Goal: Find contact information: Find contact information

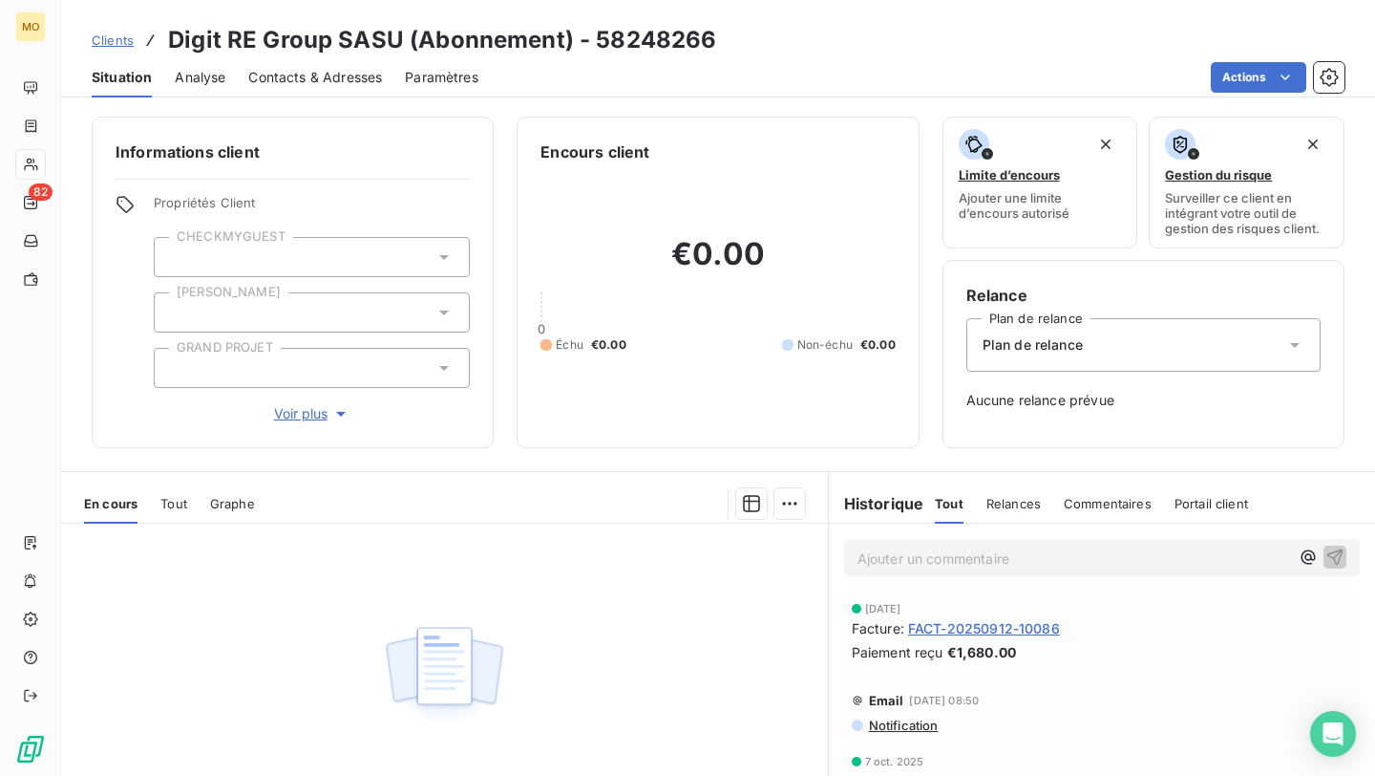
click at [322, 74] on span "Contacts & Adresses" at bounding box center [315, 77] width 134 height 19
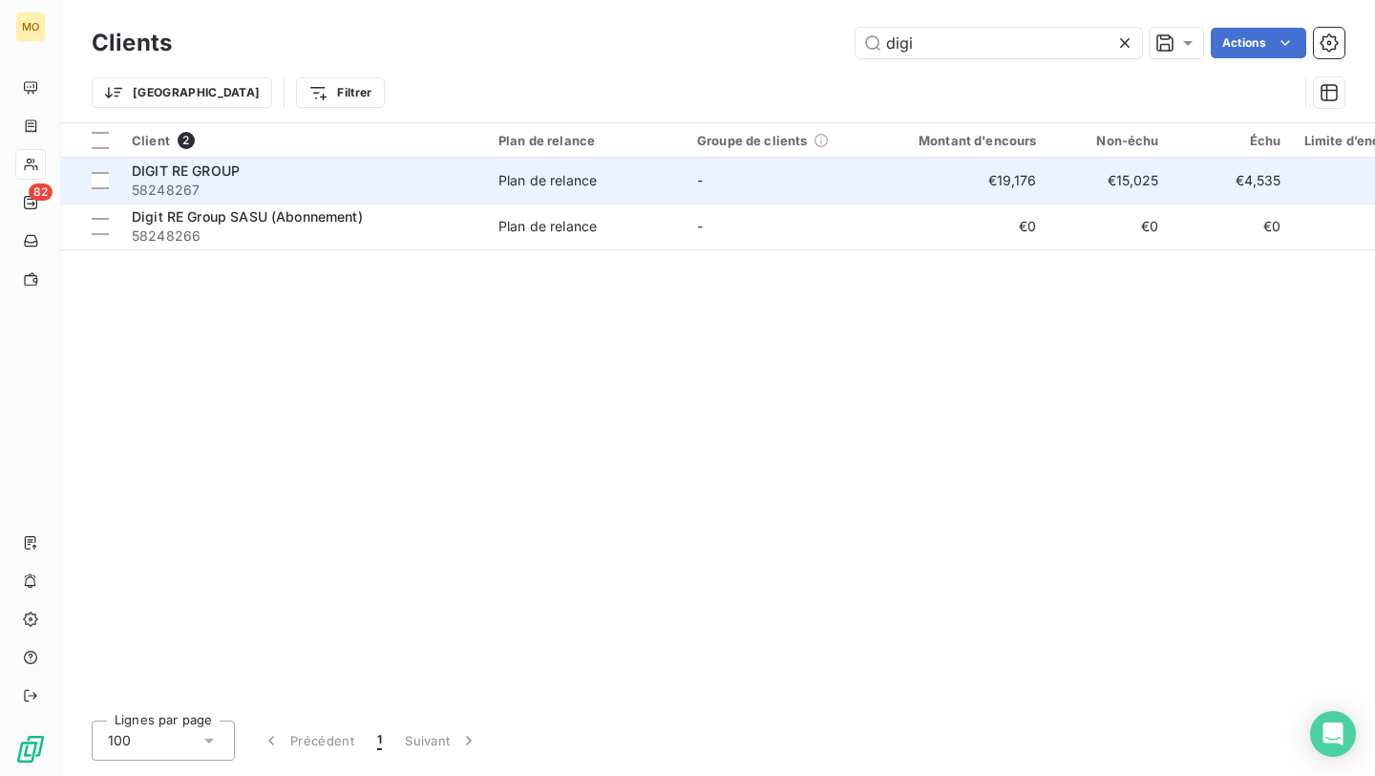
click at [331, 184] on span "58248267" at bounding box center [304, 190] width 344 height 19
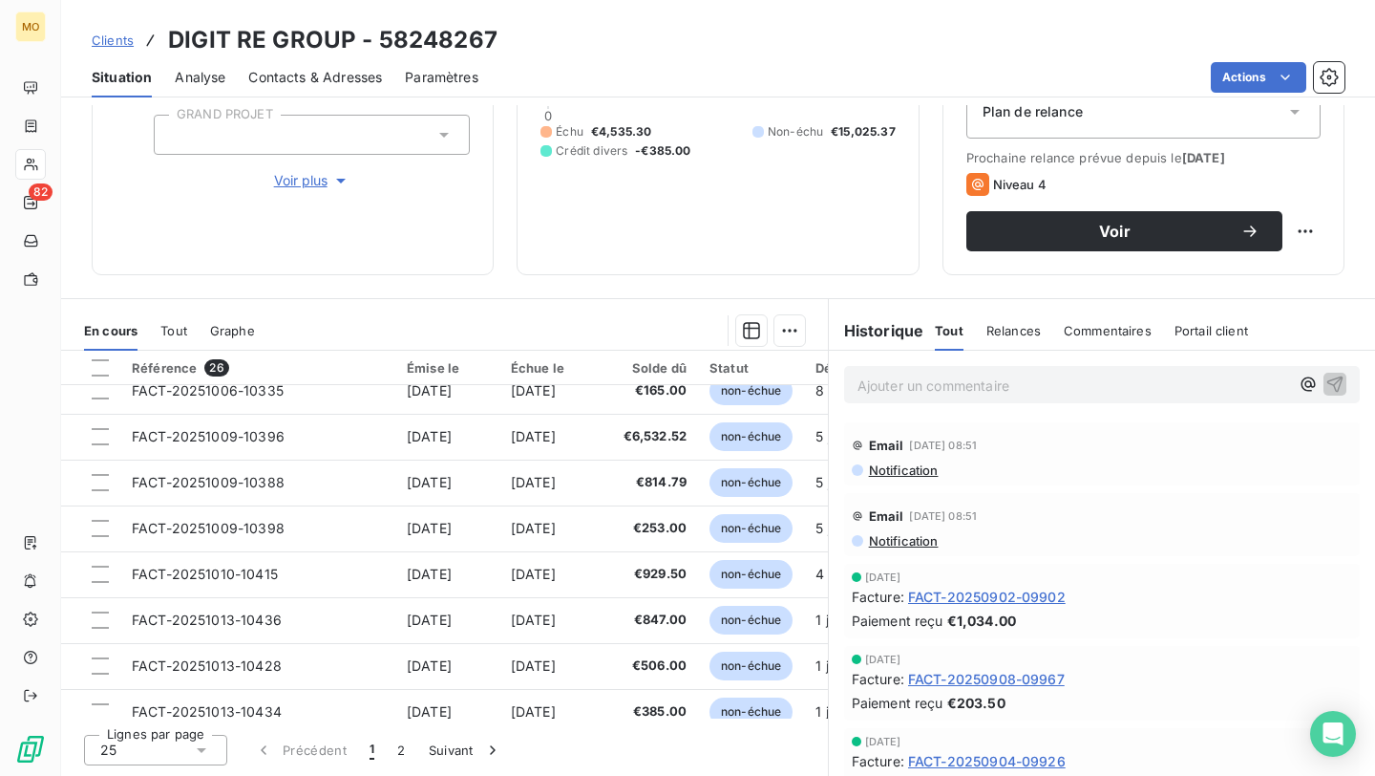
scroll to position [820, 0]
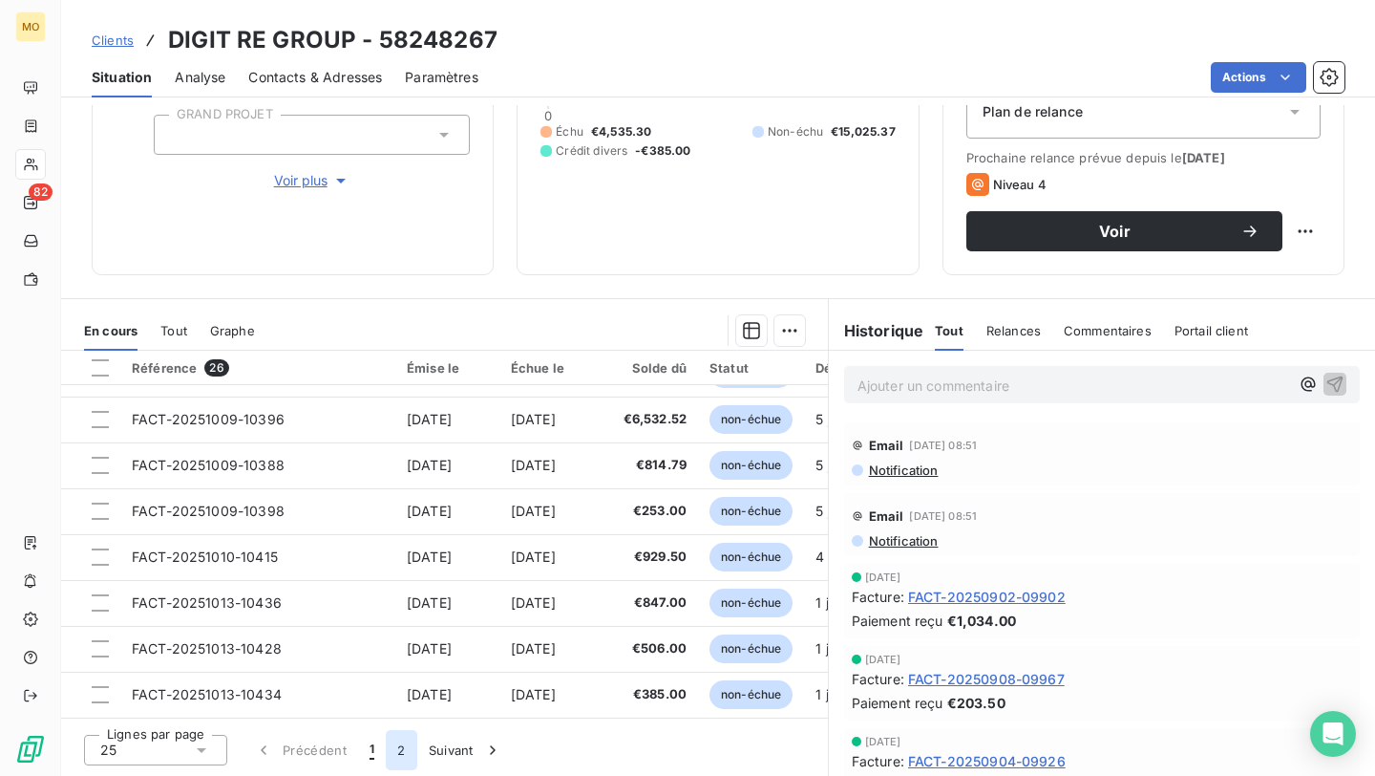
click at [394, 743] on button "2" at bounding box center [401, 750] width 31 height 40
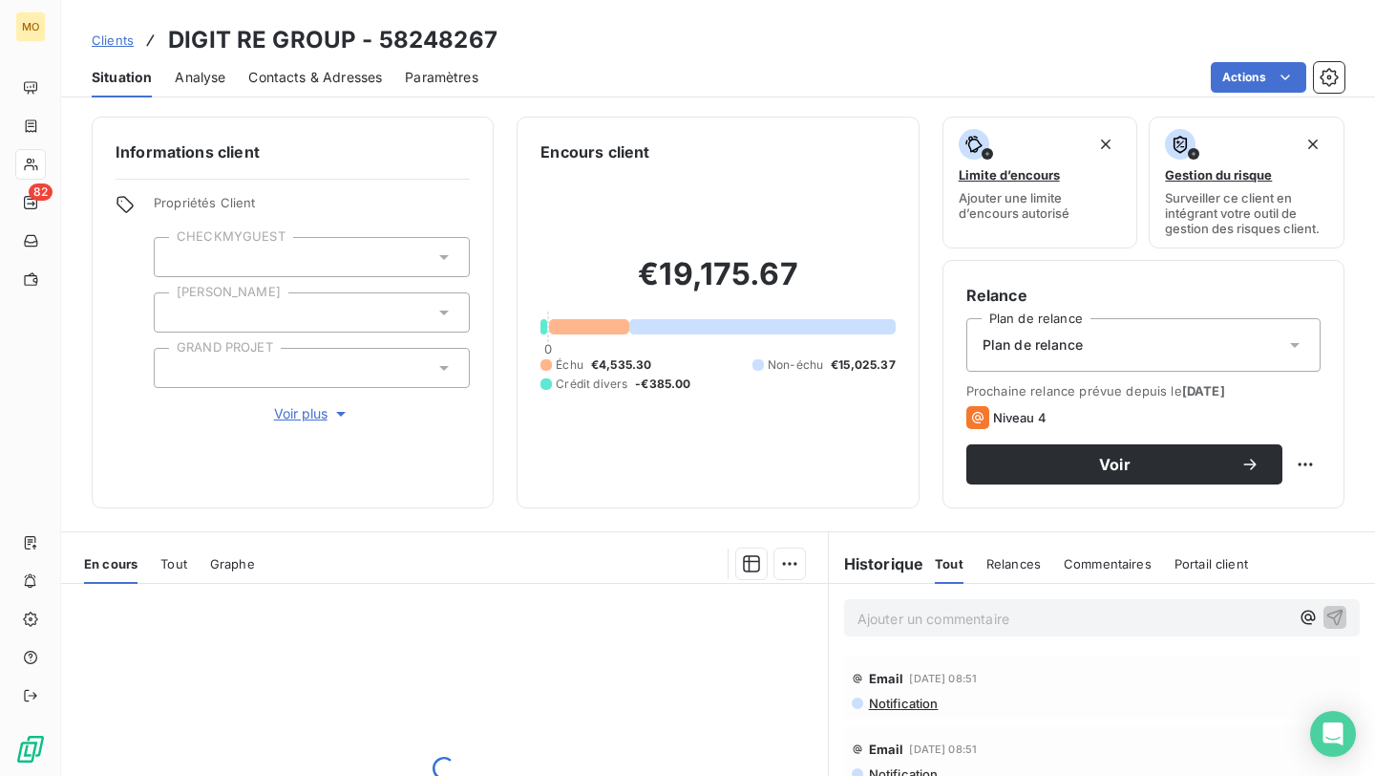
scroll to position [233, 0]
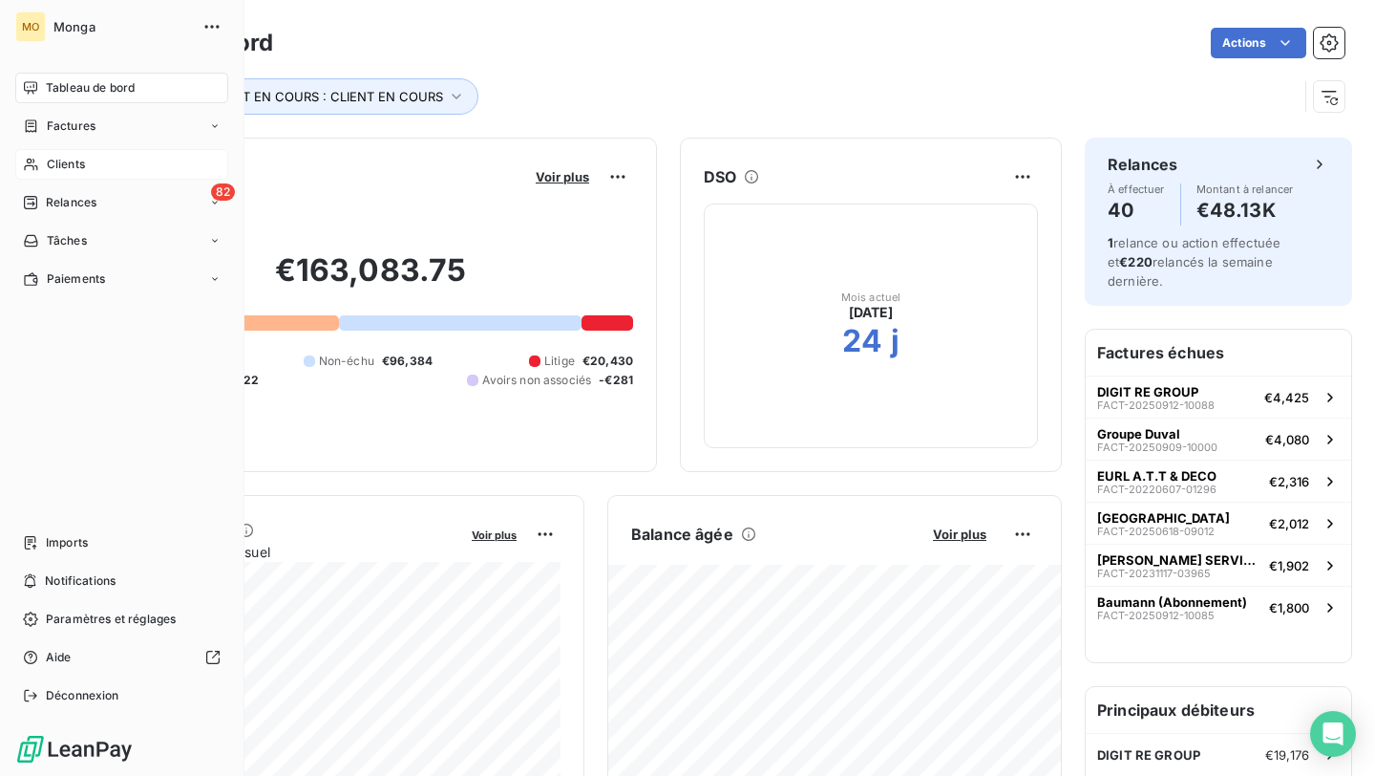
click at [34, 170] on icon at bounding box center [31, 164] width 16 height 15
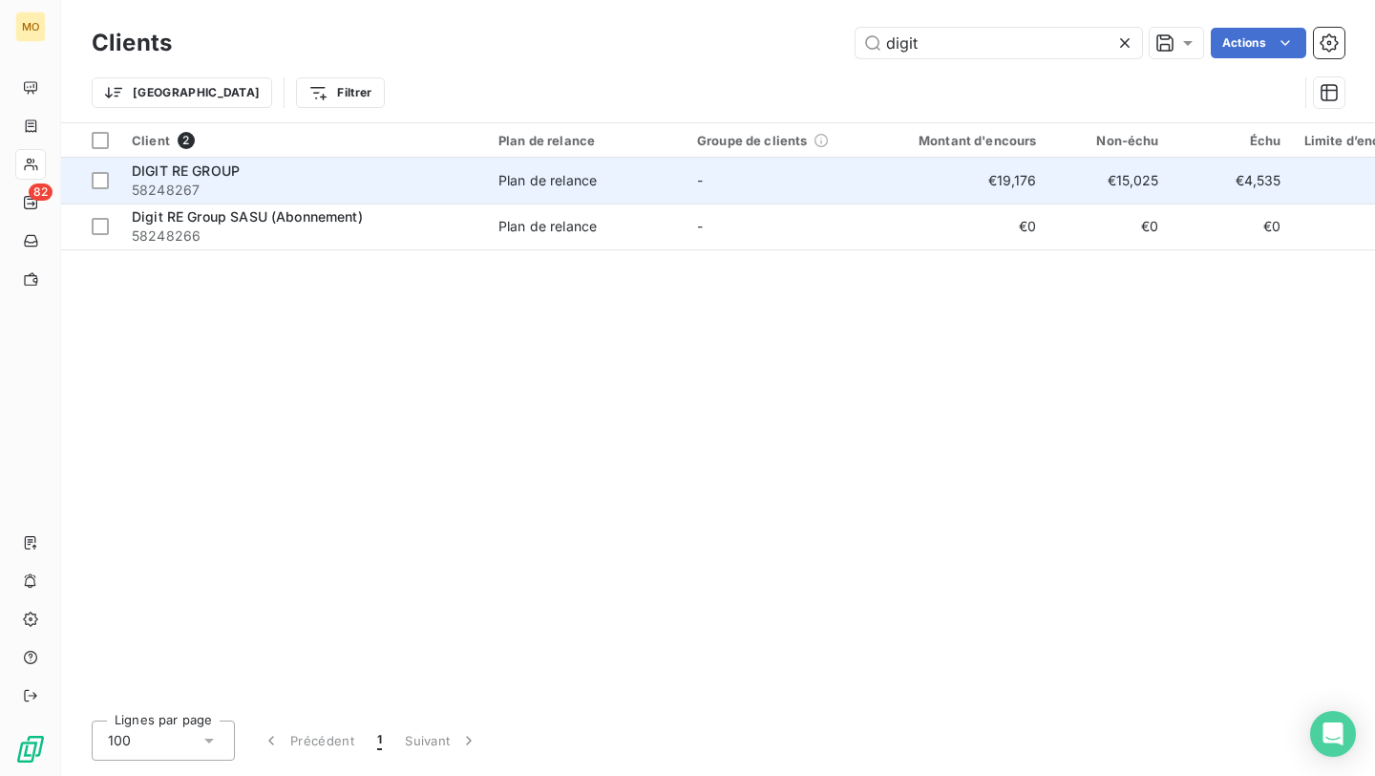
type input "digit"
click at [357, 184] on span "58248267" at bounding box center [304, 190] width 344 height 19
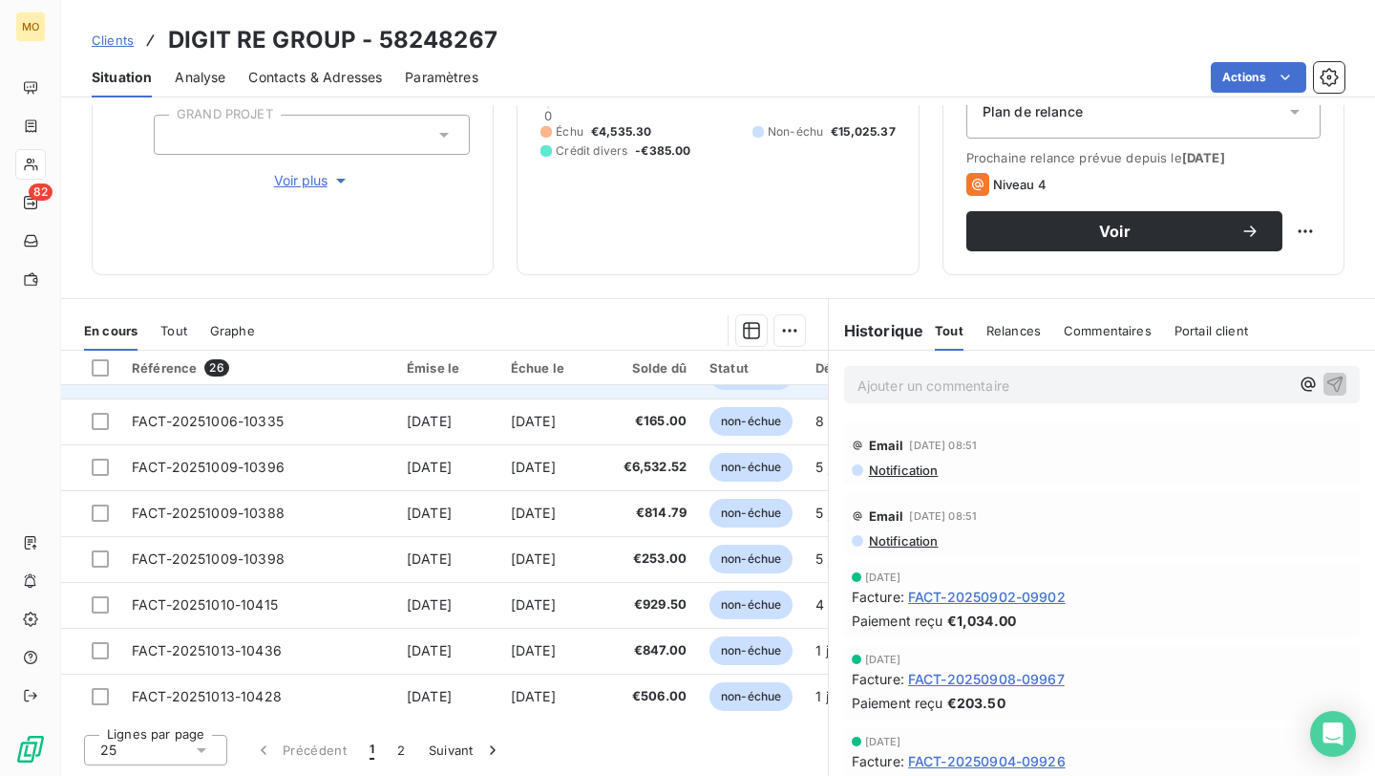
scroll to position [768, 0]
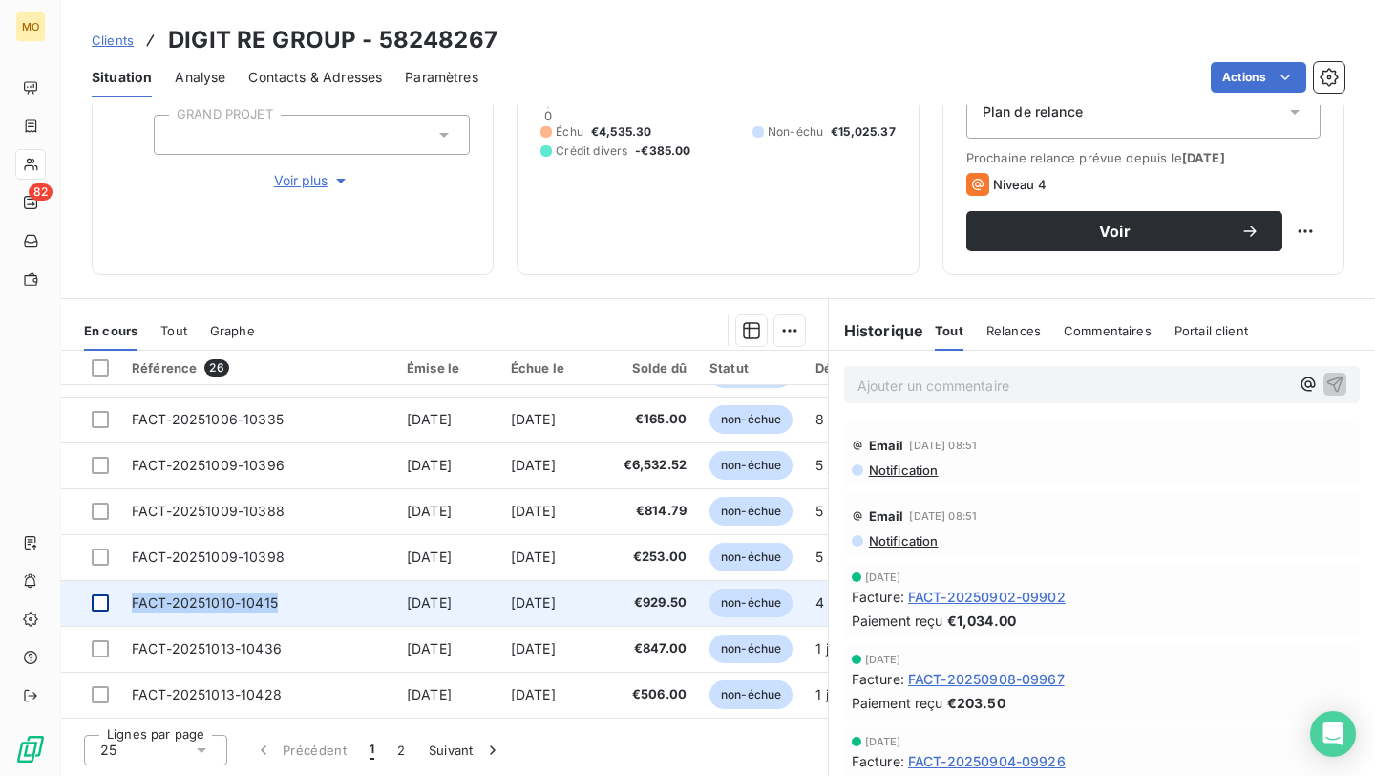
copy tr "FACT-20251010-10415"
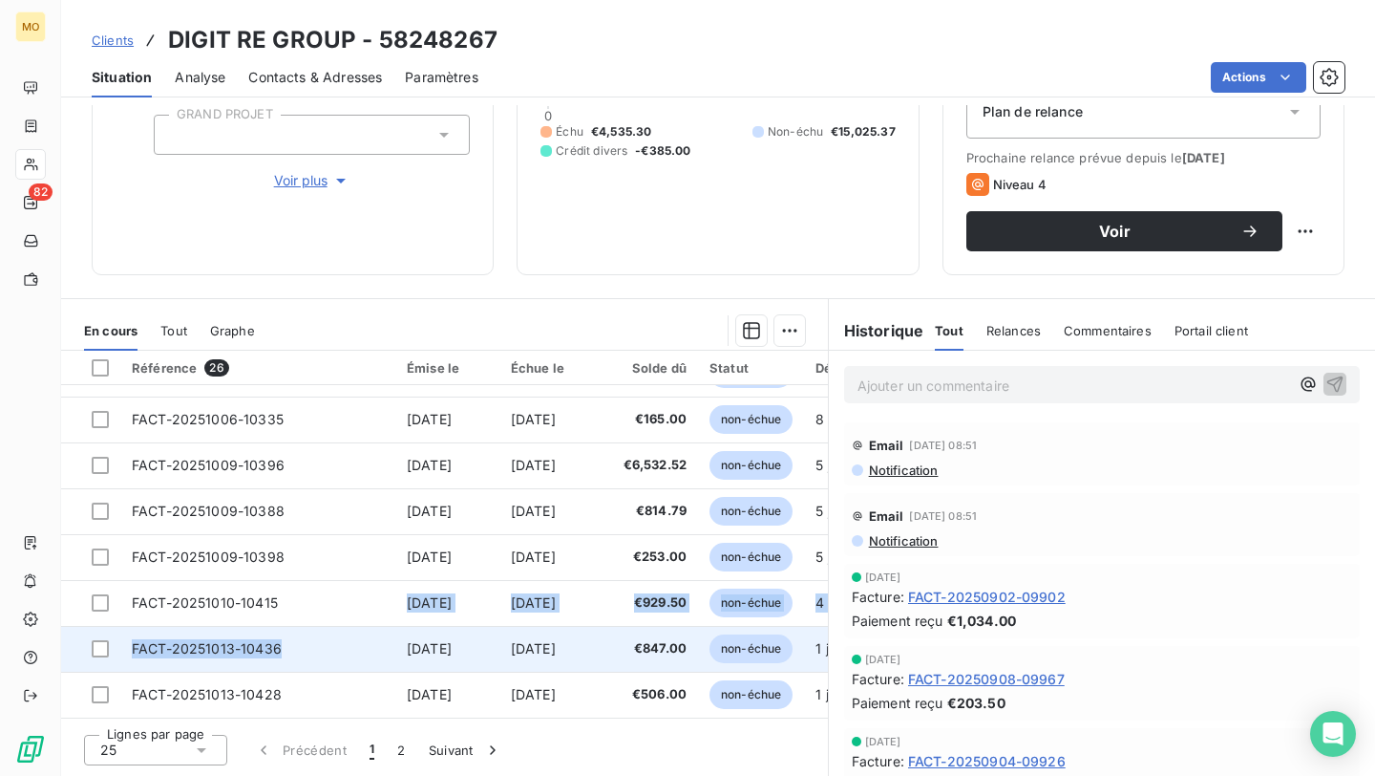
drag, startPoint x: 283, startPoint y: 596, endPoint x: 372, endPoint y: 662, distance: 111.4
click at [372, 662] on tbody "TROP PERCU - FACT-20250624-09086 [DATE] -€385.00 112 j _ FACT-20250728-09545 [D…" at bounding box center [574, 190] width 1026 height 1146
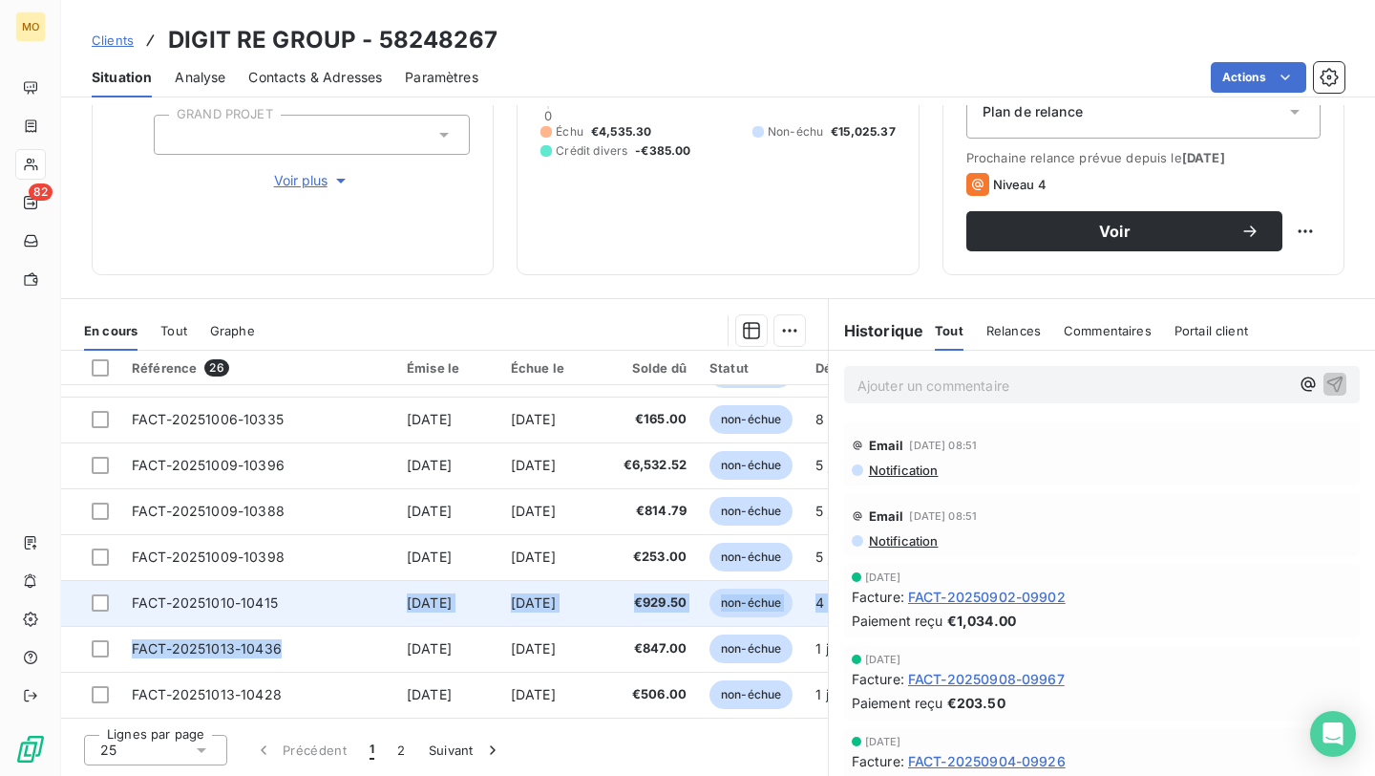
click at [286, 602] on td "FACT-20251010-10415" at bounding box center [257, 603] width 275 height 46
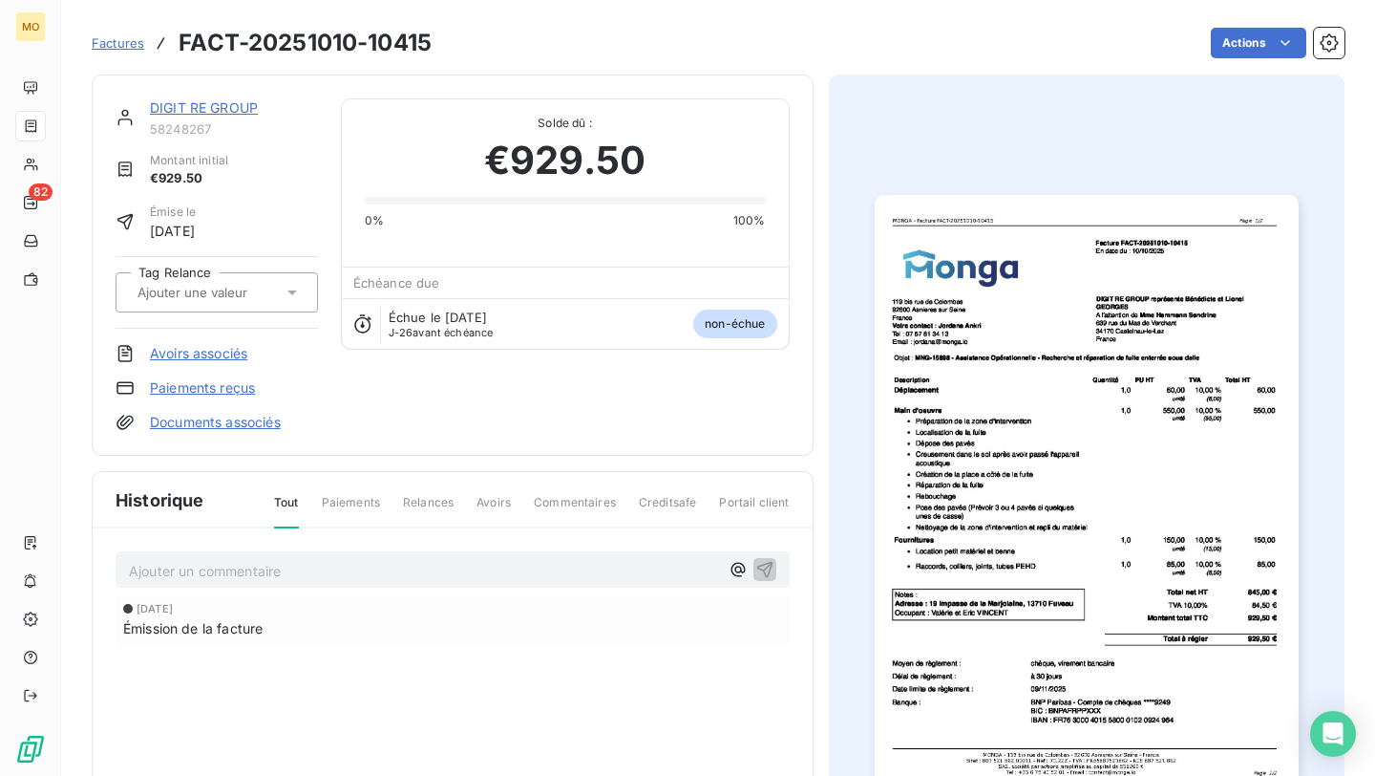
click at [1095, 340] on img "button" at bounding box center [1087, 494] width 424 height 599
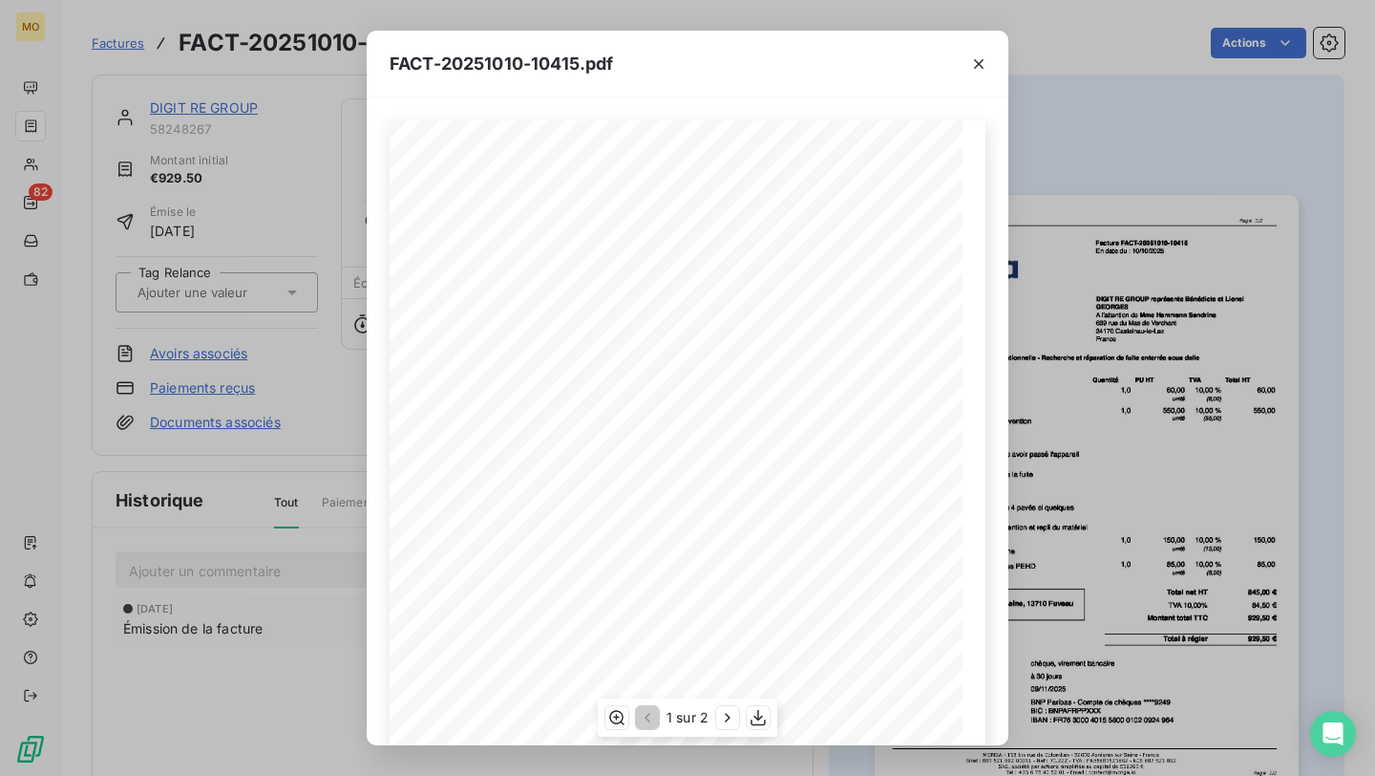
click at [770, 723] on div "1 sur 2" at bounding box center [688, 717] width 180 height 38
click at [758, 715] on icon "button" at bounding box center [758, 718] width 15 height 16
click at [996, 67] on div at bounding box center [978, 64] width 59 height 66
click at [984, 67] on icon "button" at bounding box center [978, 63] width 19 height 19
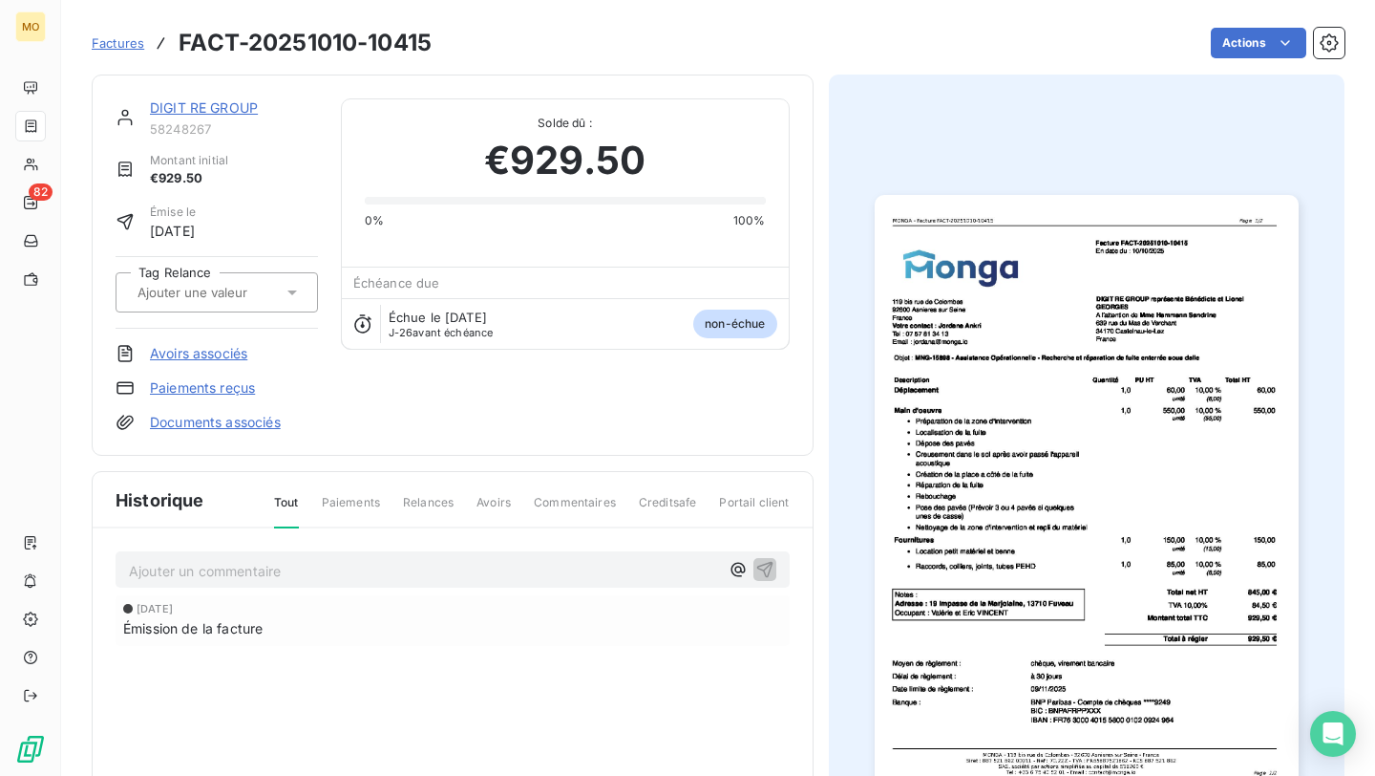
click at [247, 108] on link "DIGIT RE GROUP" at bounding box center [204, 107] width 108 height 16
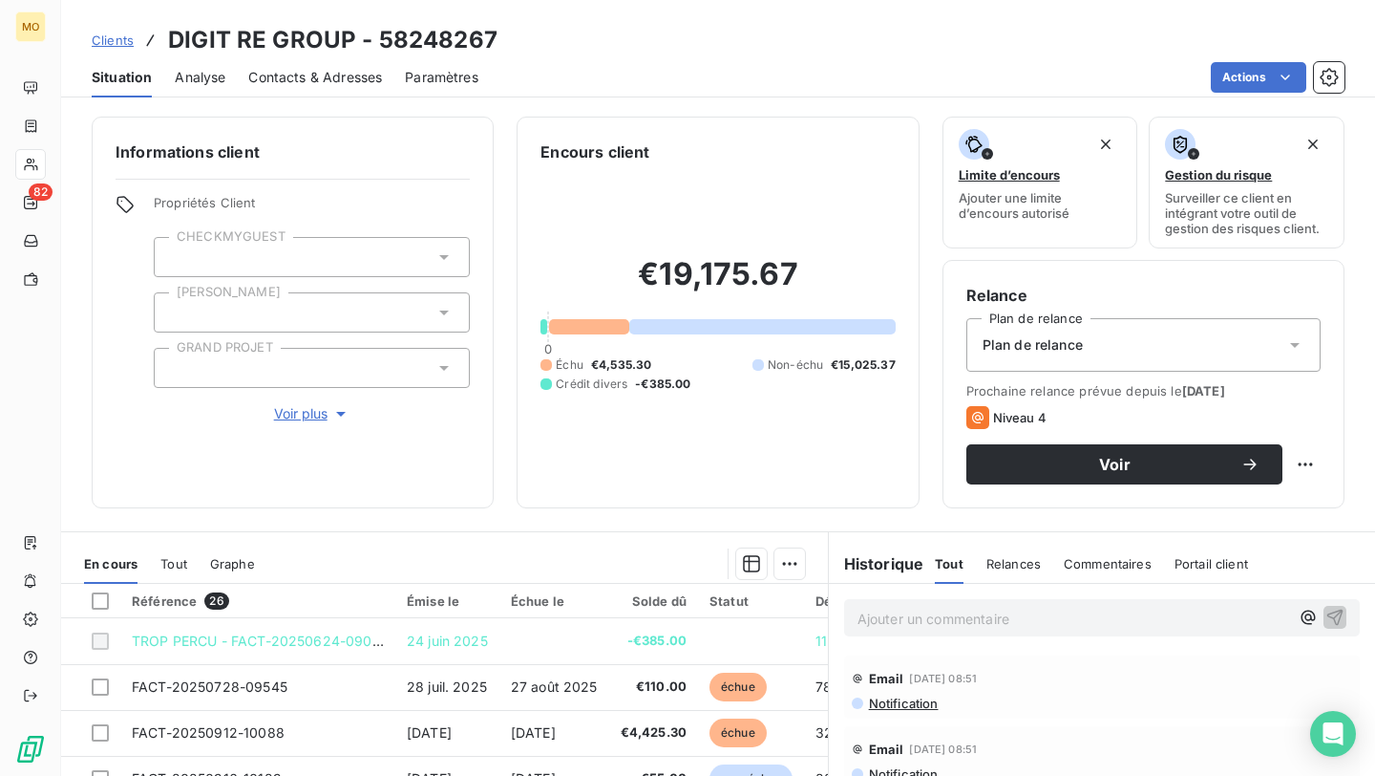
click at [353, 82] on span "Contacts & Adresses" at bounding box center [315, 77] width 134 height 19
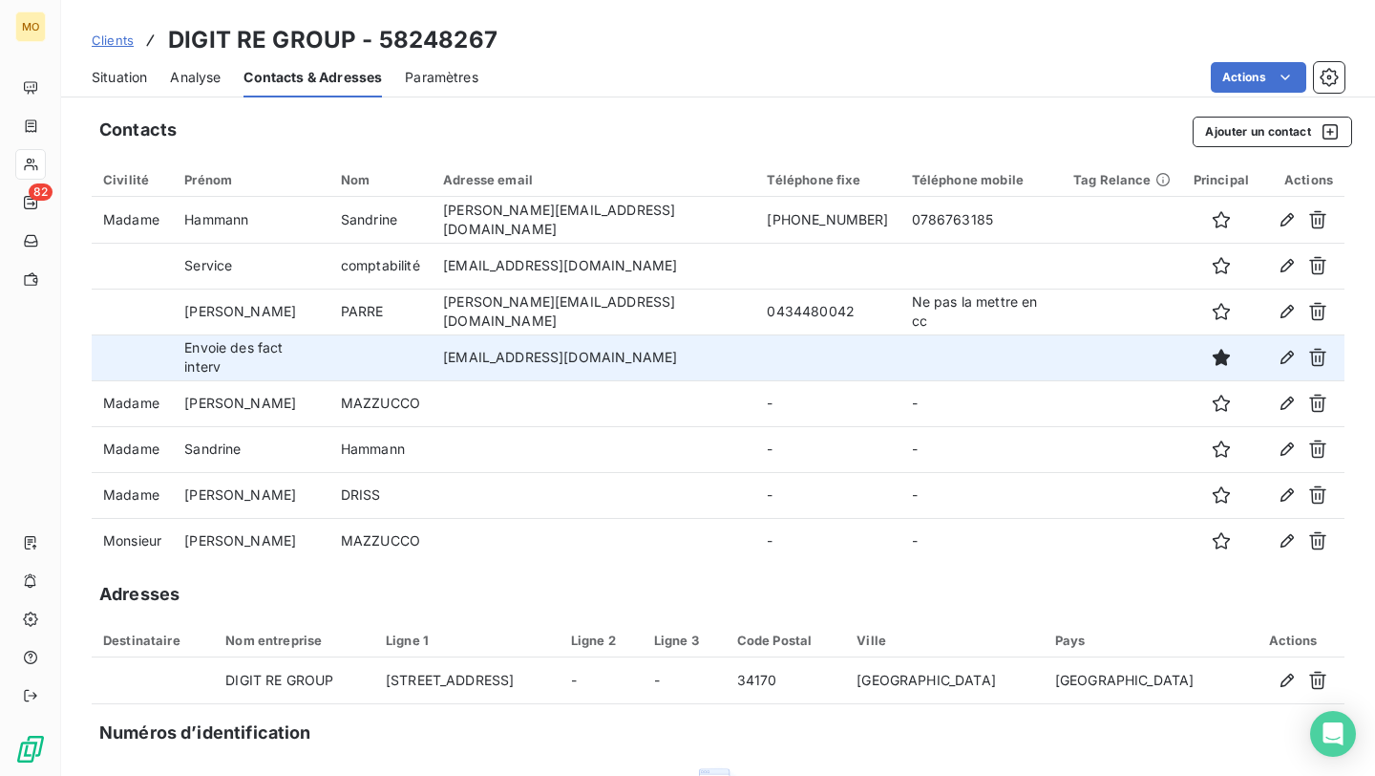
scroll to position [1, 0]
click at [540, 355] on td "[EMAIL_ADDRESS][DOMAIN_NAME]" at bounding box center [594, 356] width 324 height 46
copy td "[EMAIL_ADDRESS][DOMAIN_NAME]"
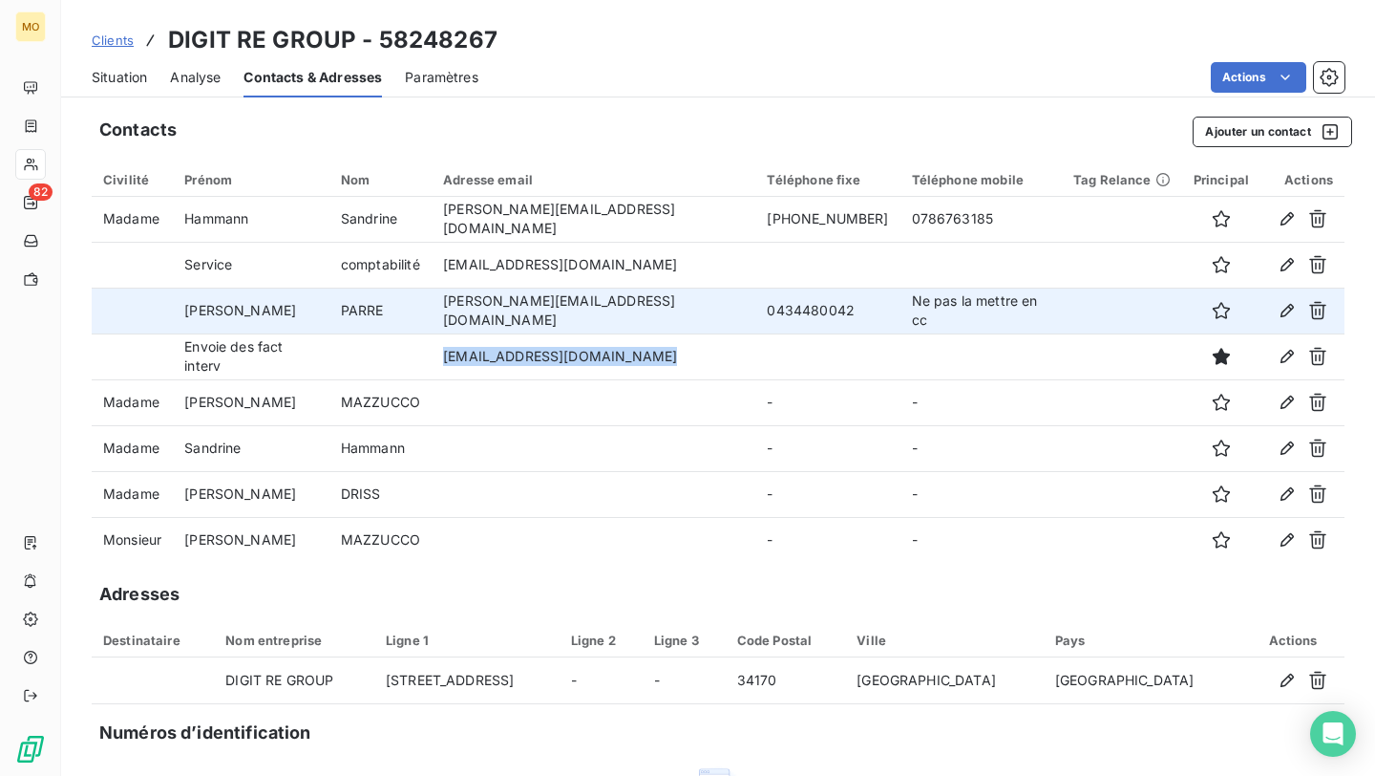
click at [621, 304] on td "[PERSON_NAME][EMAIL_ADDRESS][DOMAIN_NAME]" at bounding box center [594, 310] width 324 height 46
copy td "[PERSON_NAME][EMAIL_ADDRESS][DOMAIN_NAME]"
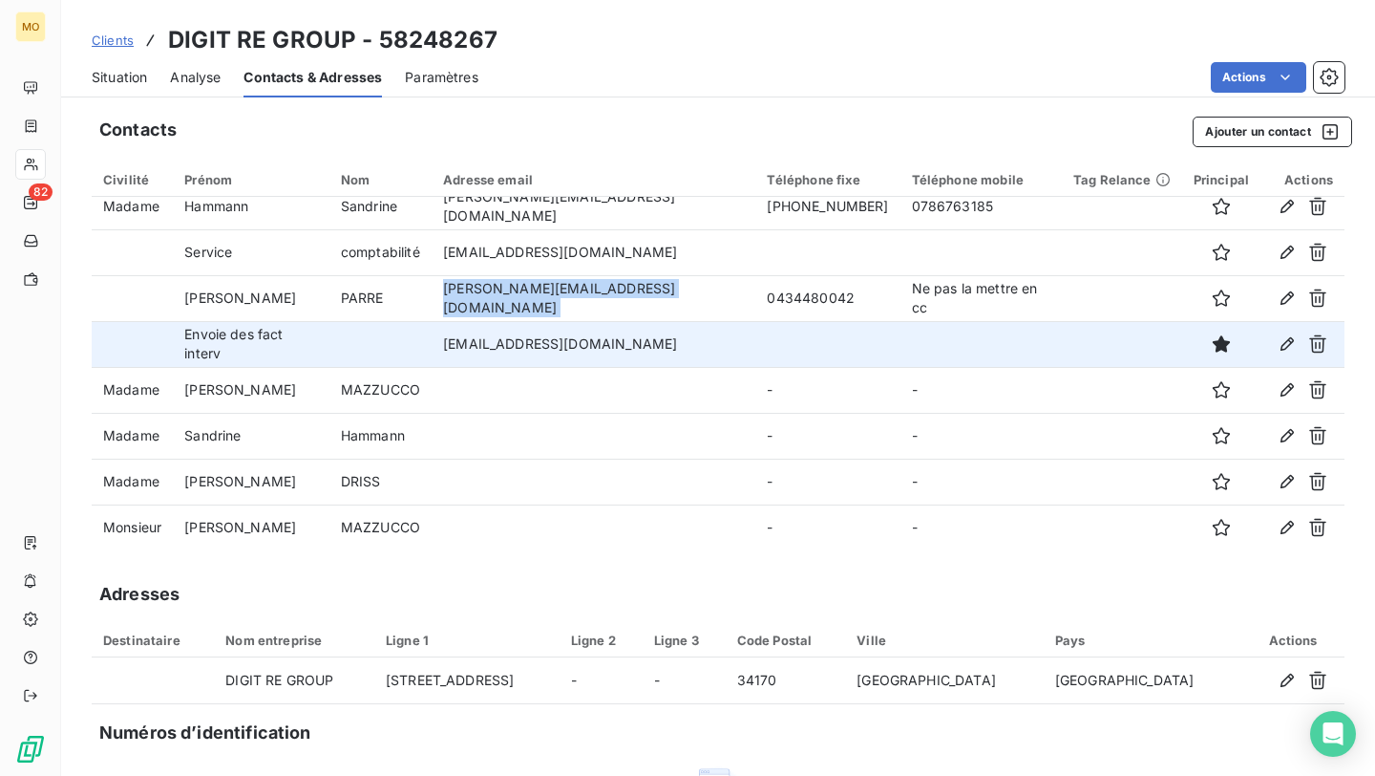
scroll to position [0, 0]
